Goal: Task Accomplishment & Management: Use online tool/utility

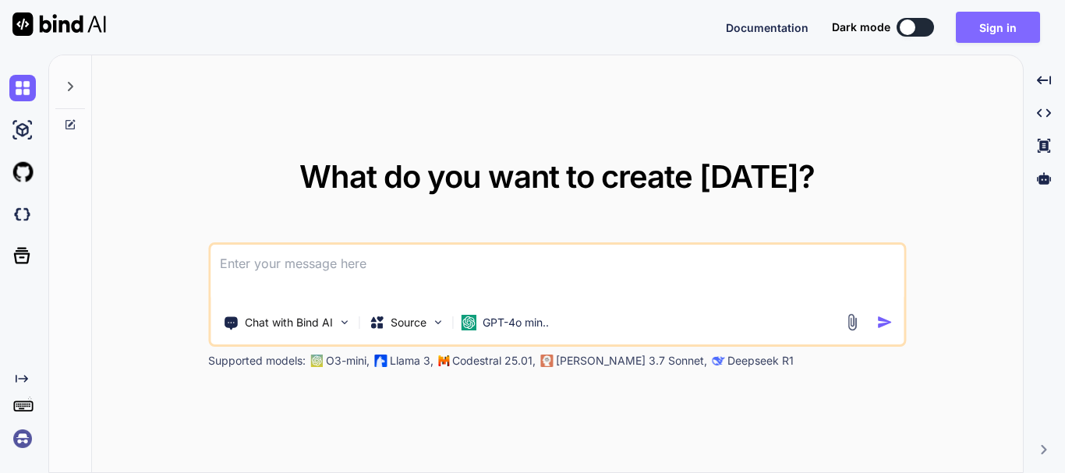
click at [1014, 17] on button "Sign in" at bounding box center [998, 27] width 84 height 31
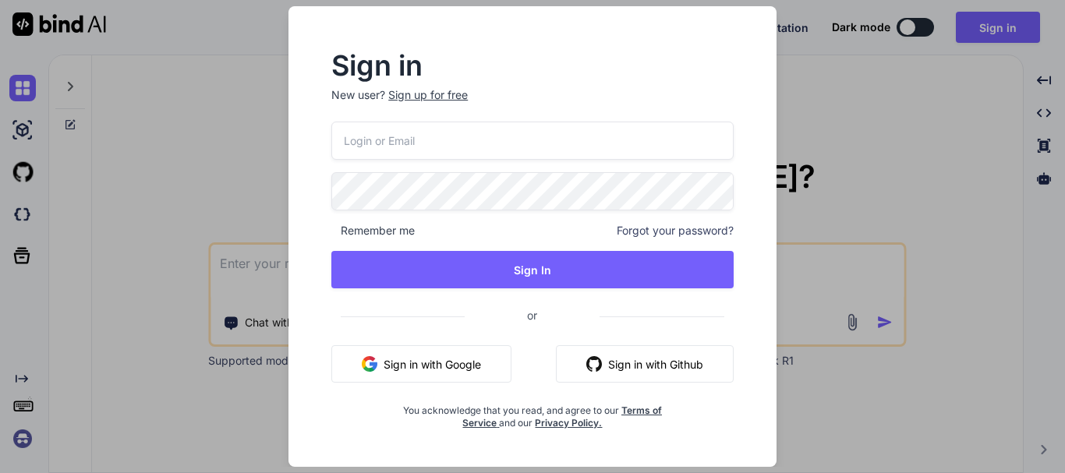
click at [413, 143] on input "email" at bounding box center [532, 141] width 402 height 38
type input "[EMAIL_ADDRESS][DOMAIN_NAME]"
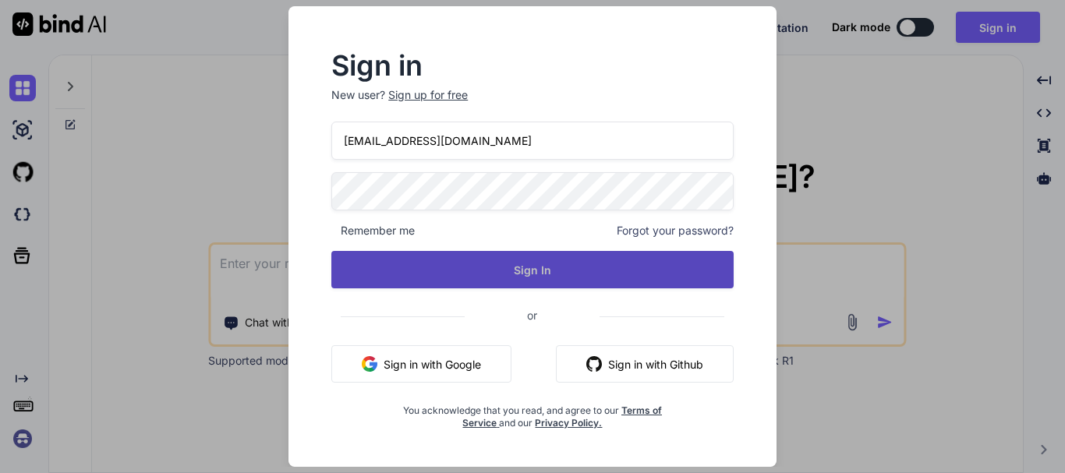
click at [505, 264] on button "Sign In" at bounding box center [532, 269] width 402 height 37
click at [516, 269] on button "Sign In" at bounding box center [532, 269] width 402 height 37
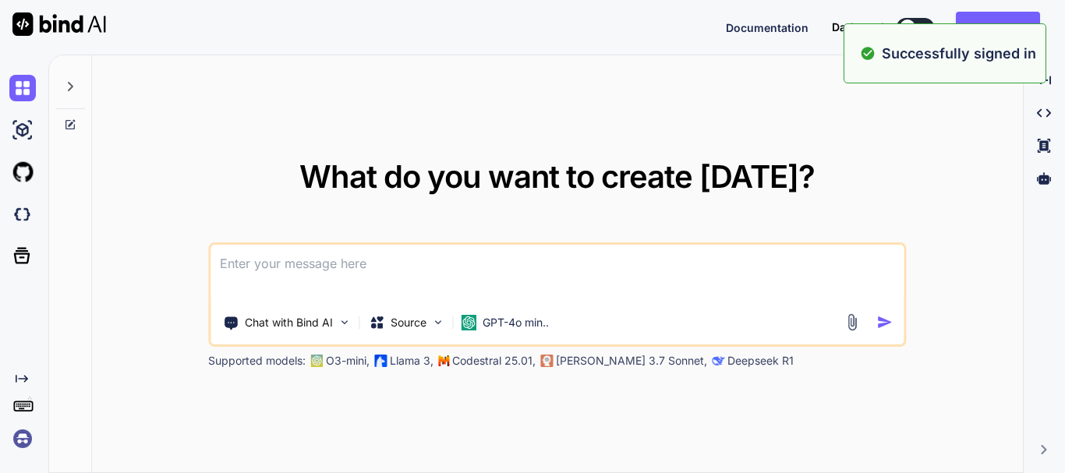
click at [957, 132] on div "What do you want to create [DATE]? Chat with Bind AI Source GPT-4o min.. Suppor…" at bounding box center [557, 264] width 931 height 419
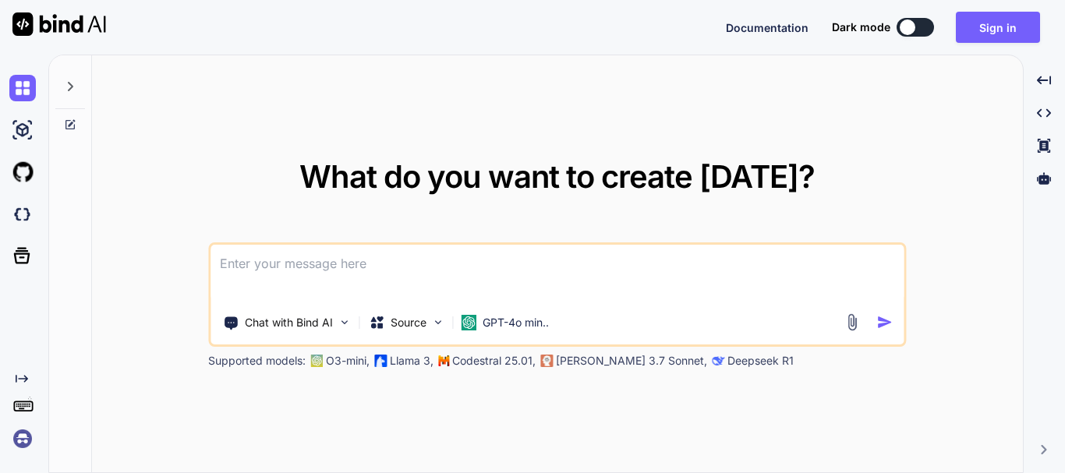
click at [916, 27] on div at bounding box center [908, 27] width 16 height 16
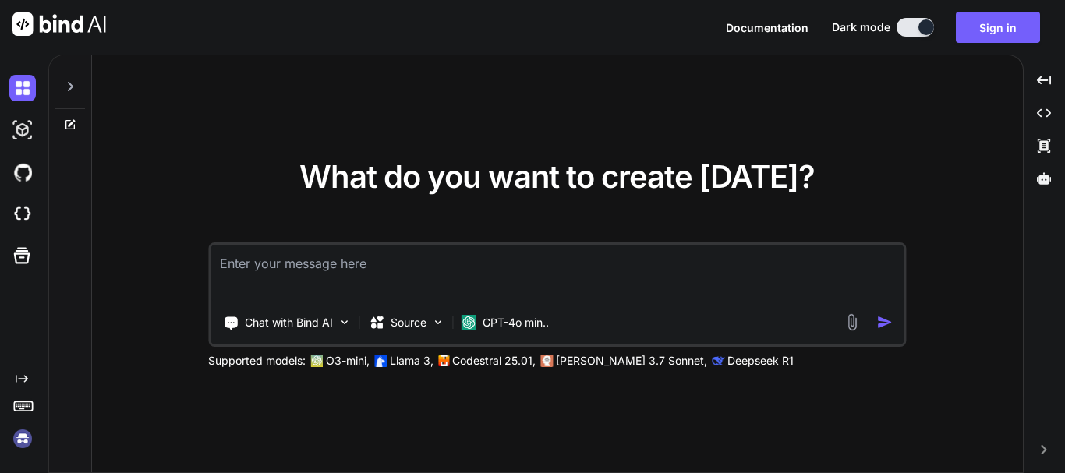
click at [475, 286] on textarea at bounding box center [557, 274] width 693 height 58
paste textarea
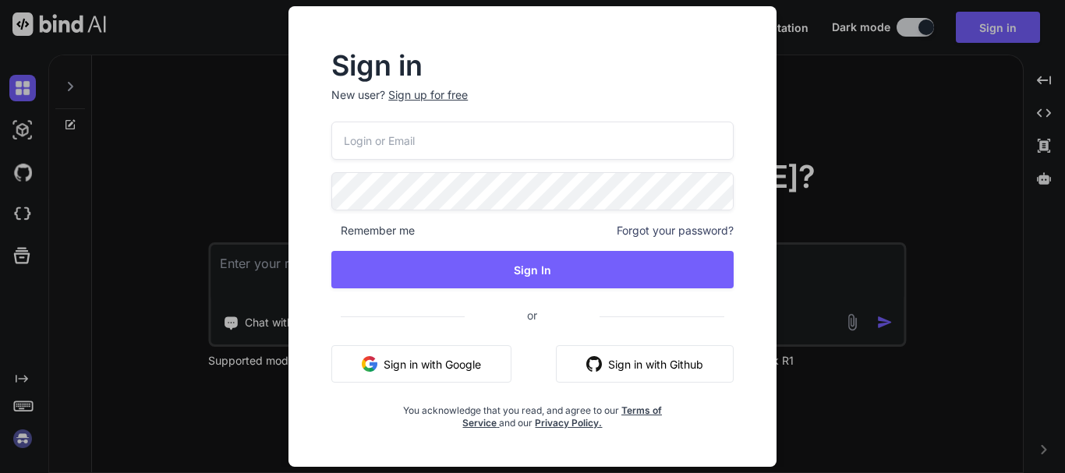
click at [909, 119] on div "Sign in New user? Sign up for free Remember me Forgot your password? Sign In or…" at bounding box center [532, 236] width 1065 height 473
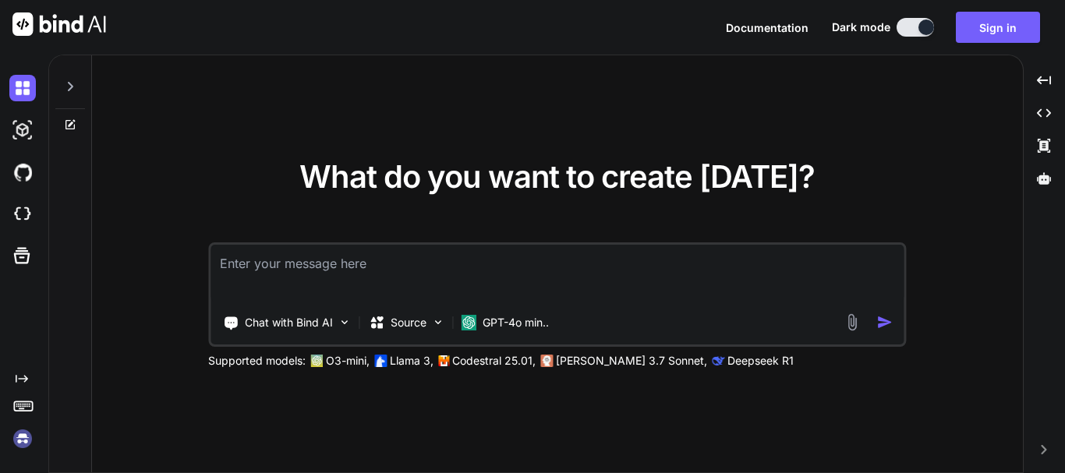
click at [406, 256] on textarea at bounding box center [557, 274] width 693 height 58
click at [993, 34] on button "Sign in" at bounding box center [998, 27] width 84 height 31
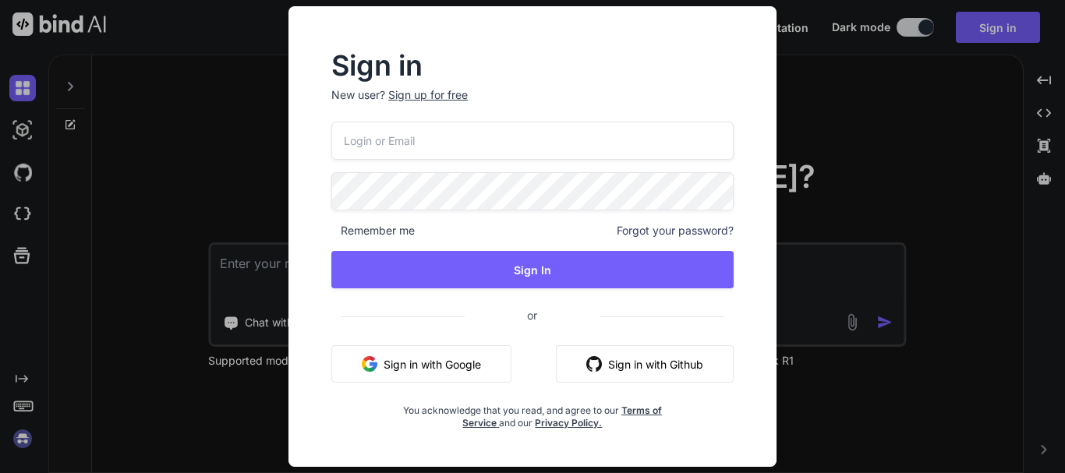
click at [416, 142] on input "email" at bounding box center [532, 141] width 402 height 38
type input "[EMAIL_ADDRESS][DOMAIN_NAME]"
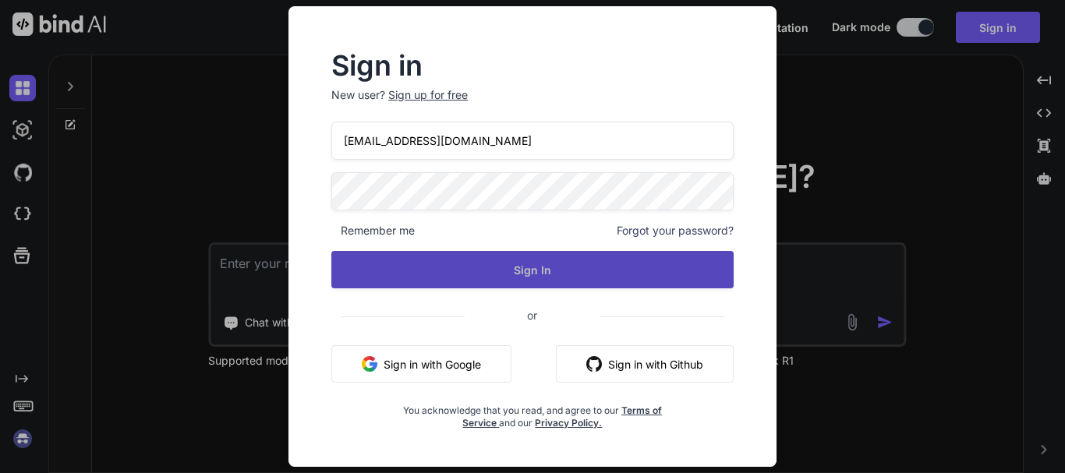
click at [485, 274] on button "Sign In" at bounding box center [532, 269] width 402 height 37
